Goal: Find specific page/section: Find specific page/section

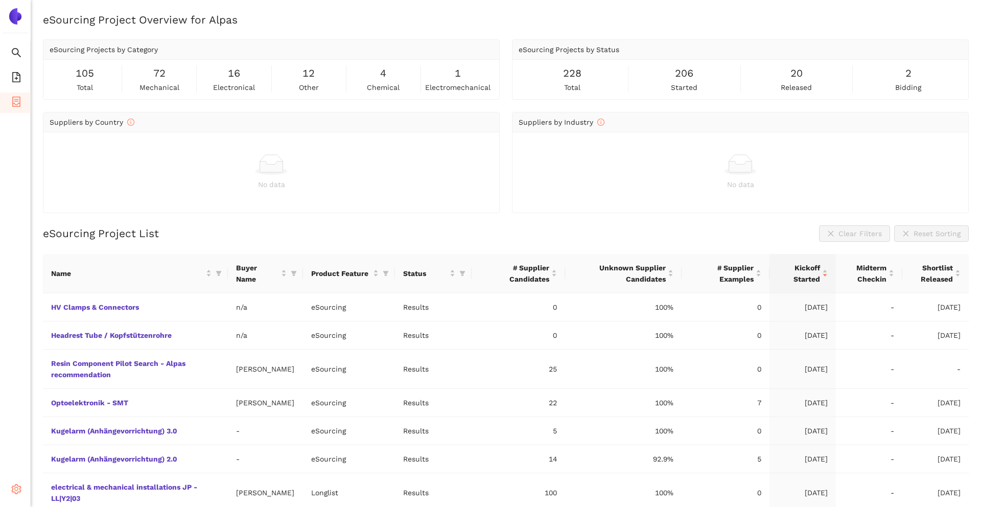
click at [24, 491] on div "Settings" at bounding box center [15, 491] width 31 height 20
click at [59, 443] on span "Internal Area" at bounding box center [73, 441] width 45 height 8
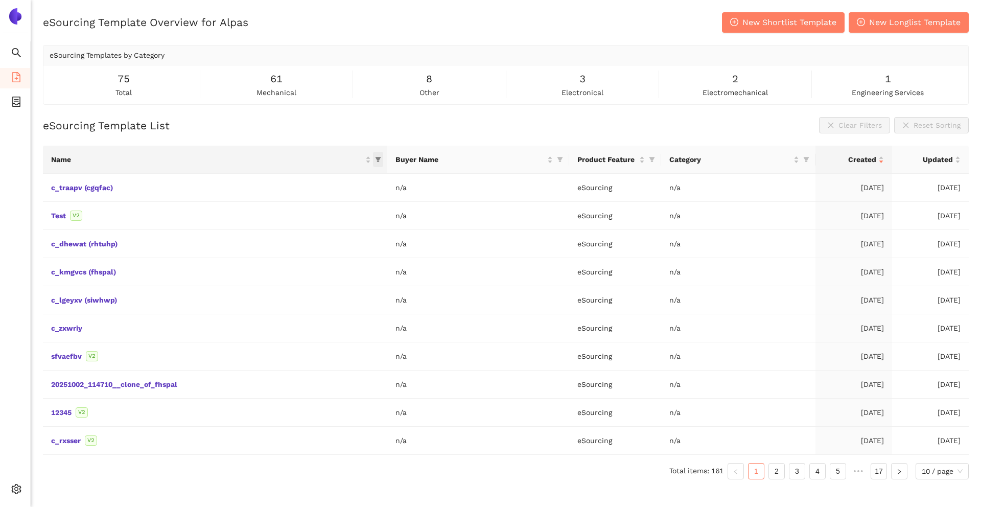
click at [381, 161] on icon "filter" at bounding box center [378, 159] width 6 height 6
click at [311, 137] on div "eSourcing Template List Clear Filters Reset Sorting Name Buyer Name Product Fea…" at bounding box center [506, 302] width 926 height 371
click at [563, 161] on icon "filter" at bounding box center [560, 159] width 6 height 6
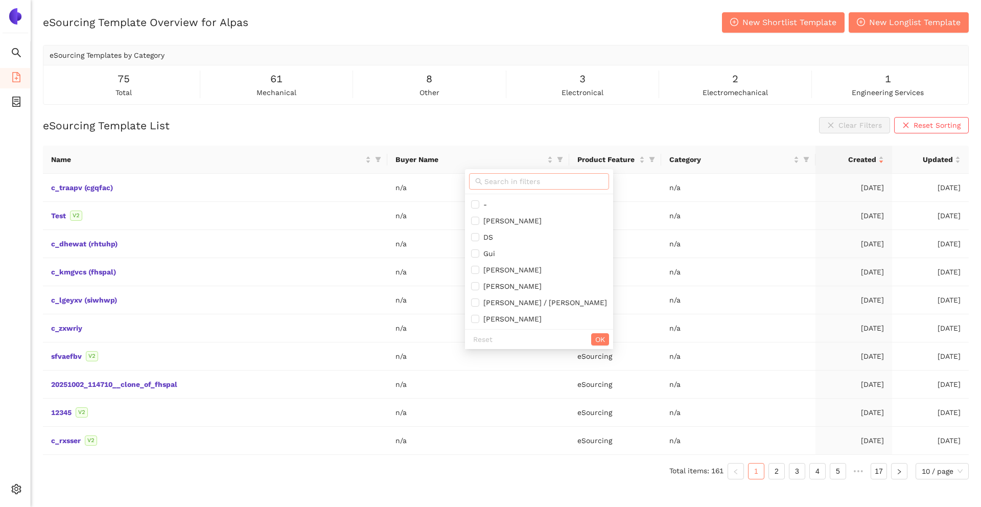
click at [528, 184] on input "text" at bounding box center [544, 181] width 119 height 11
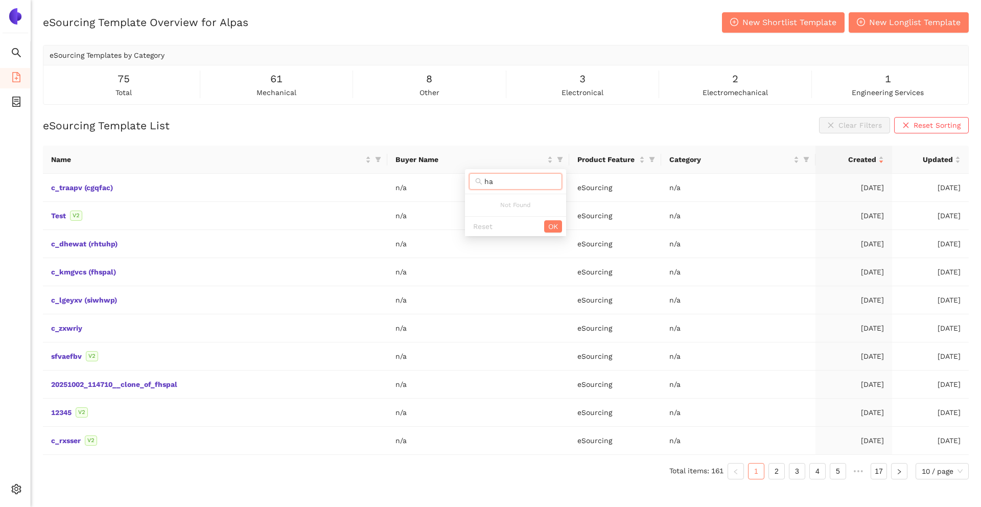
type input "h"
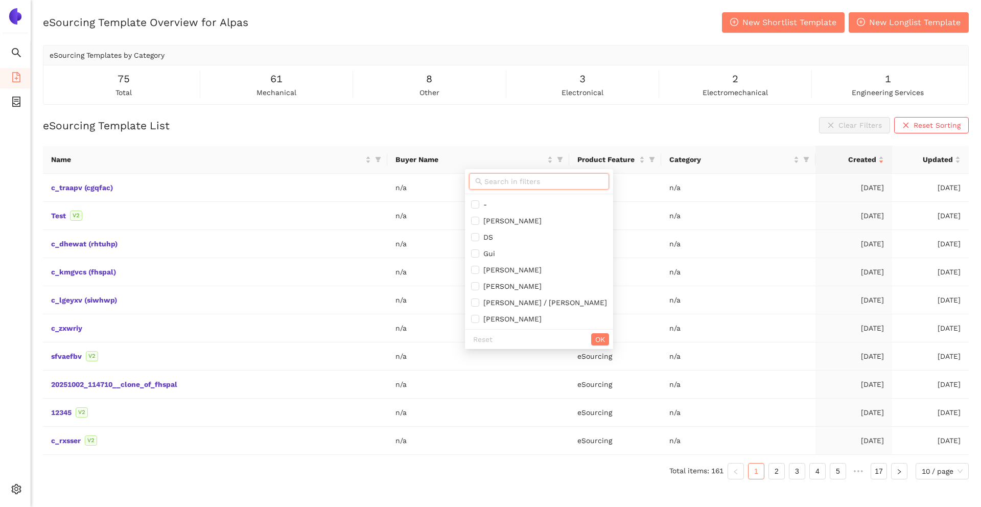
click at [441, 110] on div "eSourcing Template Overview for Alpas New Shortlist Template New Longlist Templ…" at bounding box center [506, 265] width 951 height 507
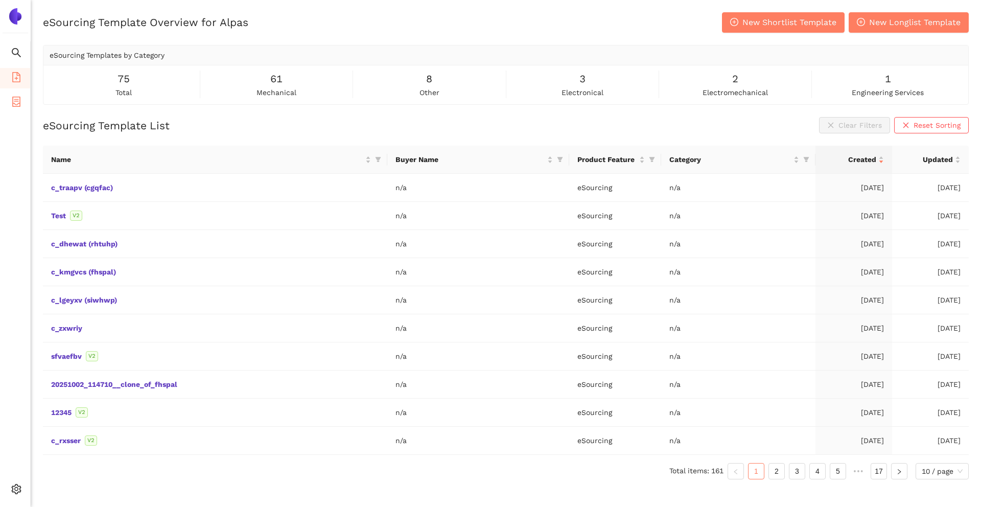
click at [22, 107] on li "eSourcing Projects" at bounding box center [15, 103] width 30 height 20
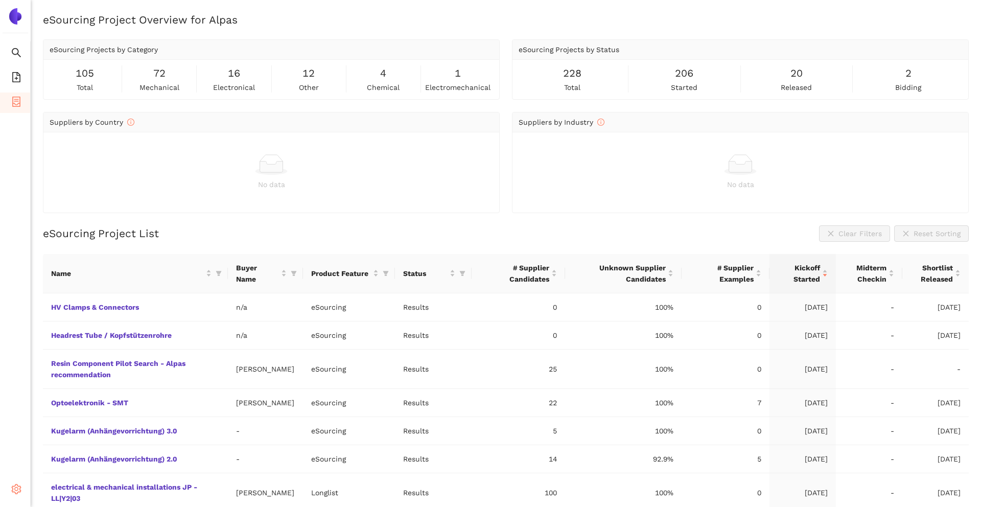
click at [24, 492] on div "Settings" at bounding box center [15, 491] width 31 height 20
click at [30, 489] on span "Settings" at bounding box center [41, 491] width 28 height 20
click at [59, 441] on span "Internal Area" at bounding box center [73, 441] width 45 height 8
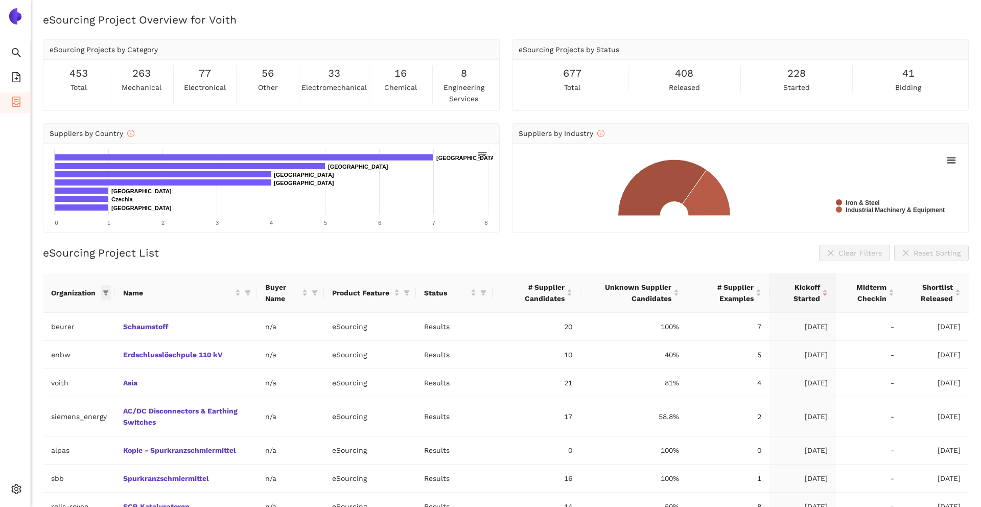
click at [106, 292] on icon "filter" at bounding box center [106, 292] width 6 height 5
click at [85, 309] on input "text" at bounding box center [71, 314] width 84 height 11
type input "voith"
click at [77, 332] on span "voith" at bounding box center [60, 337] width 89 height 11
checkbox input "true"
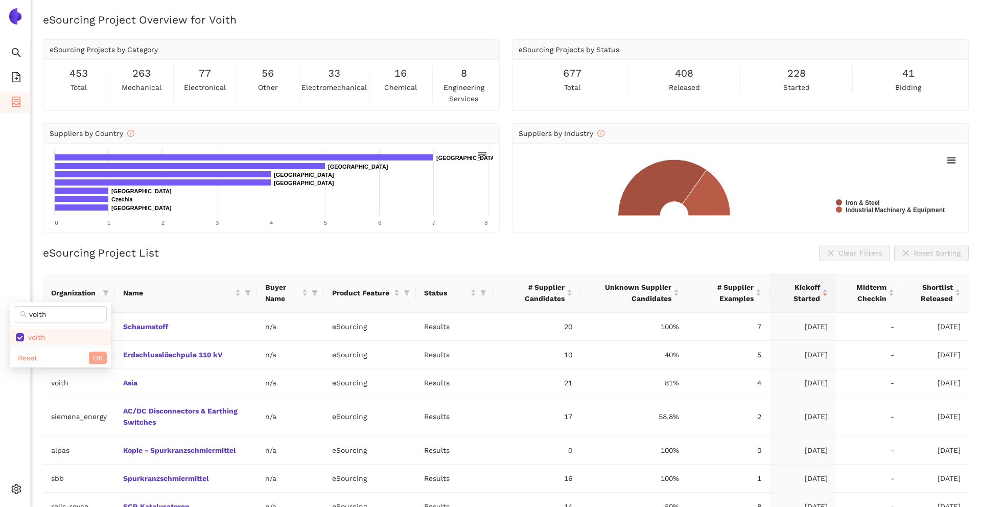
click at [104, 362] on button "OK" at bounding box center [98, 358] width 18 height 12
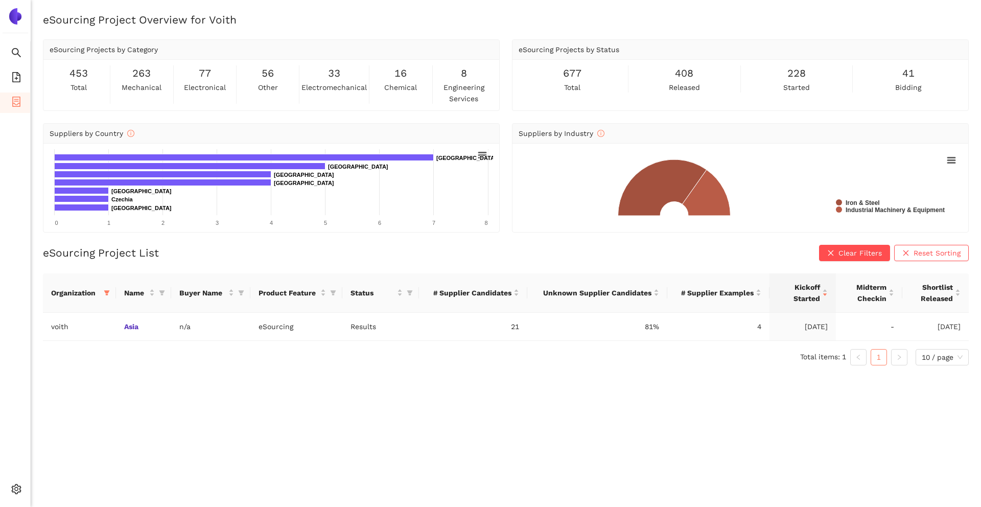
click at [120, 362] on ul "Total items: 1 1 10 / page" at bounding box center [506, 357] width 926 height 16
click at [154, 362] on ul "Total items: 1 1 10 / page" at bounding box center [506, 357] width 926 height 16
click at [17, 485] on icon "setting" at bounding box center [17, 489] width 10 height 10
click at [69, 414] on span "Internal Area" at bounding box center [73, 415] width 45 height 8
